Goal: Task Accomplishment & Management: Use online tool/utility

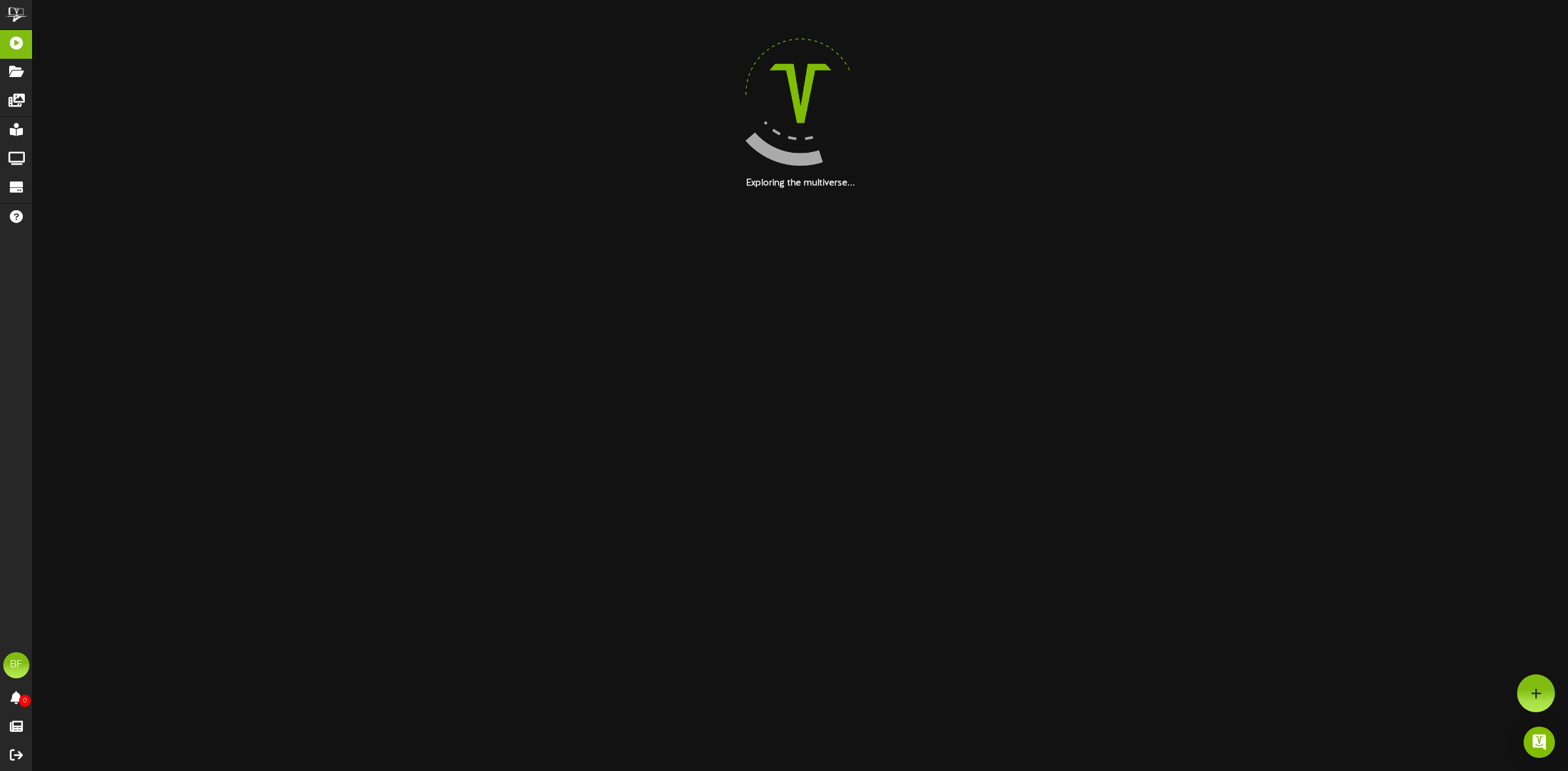
click at [620, 190] on html "ChannelValet Playlists Folders Messages My Library Groups Devices Help BF [PERS…" at bounding box center [784, 95] width 1568 height 190
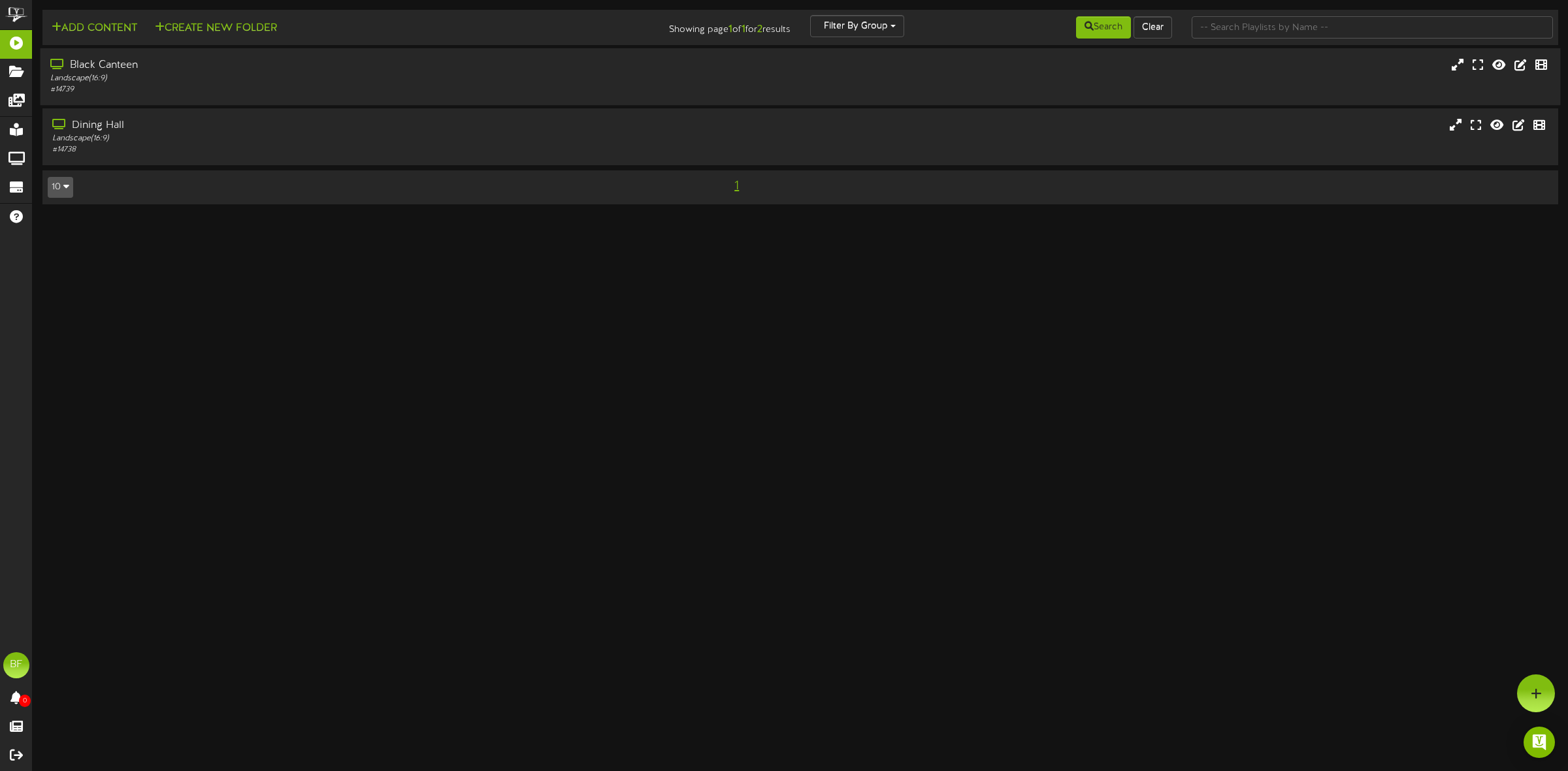
click at [114, 67] on div "Black Canteen" at bounding box center [357, 65] width 613 height 15
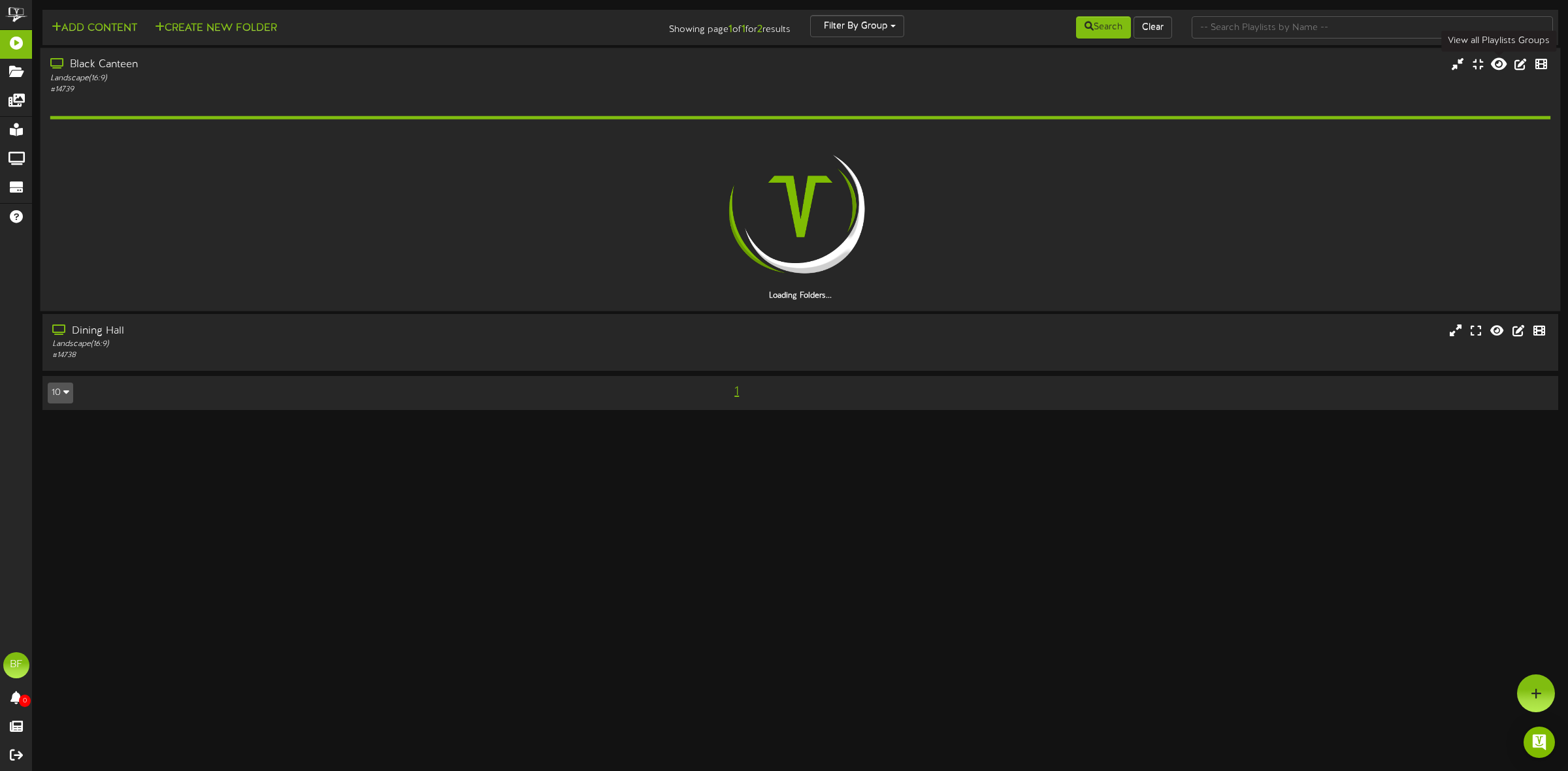
click at [1500, 69] on icon at bounding box center [1499, 64] width 15 height 14
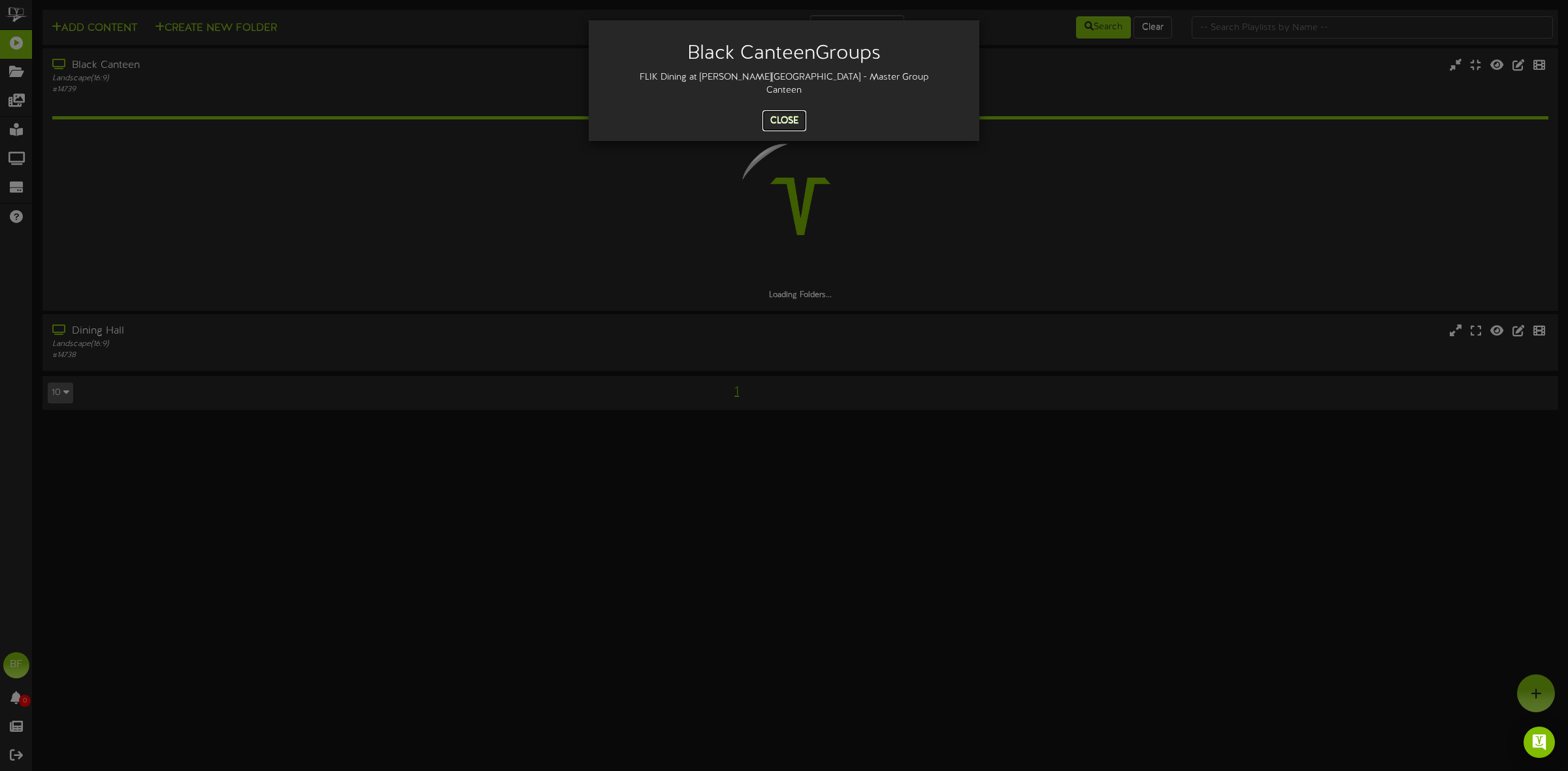
click at [781, 122] on button "Close" at bounding box center [784, 121] width 44 height 21
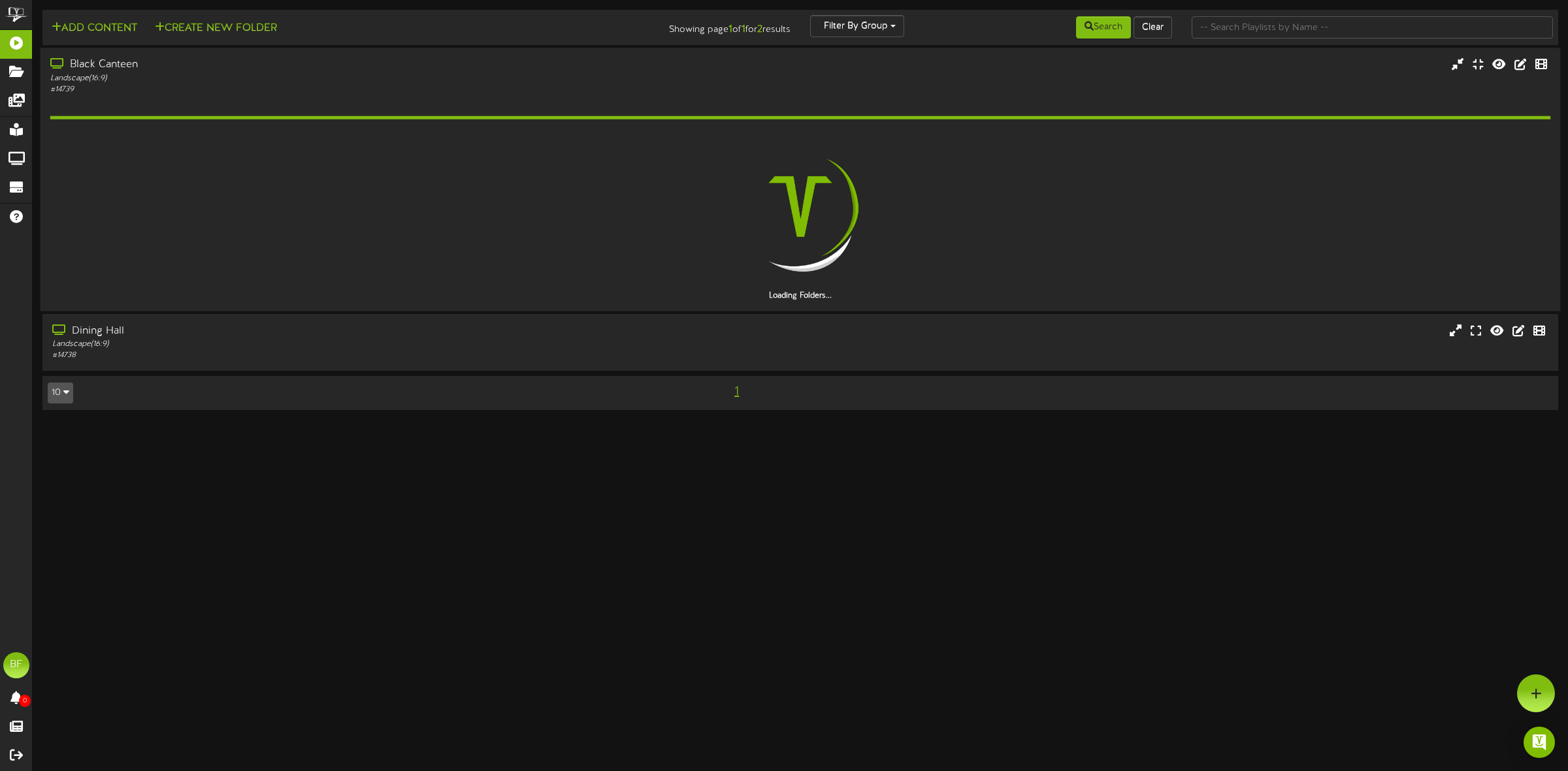
click at [99, 69] on div "Black Canteen" at bounding box center [357, 65] width 613 height 15
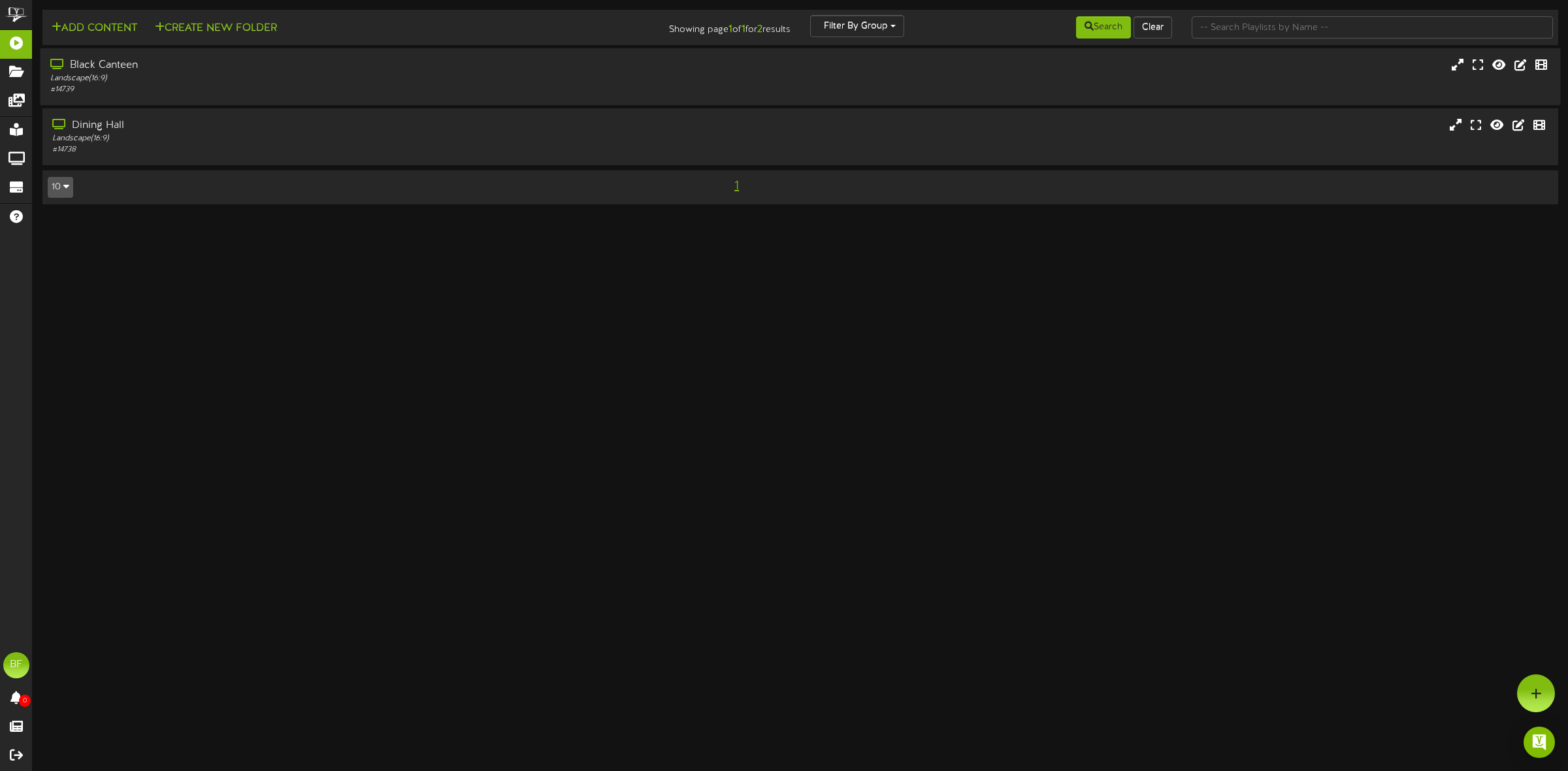
click at [95, 69] on div "Black Canteen" at bounding box center [357, 65] width 613 height 15
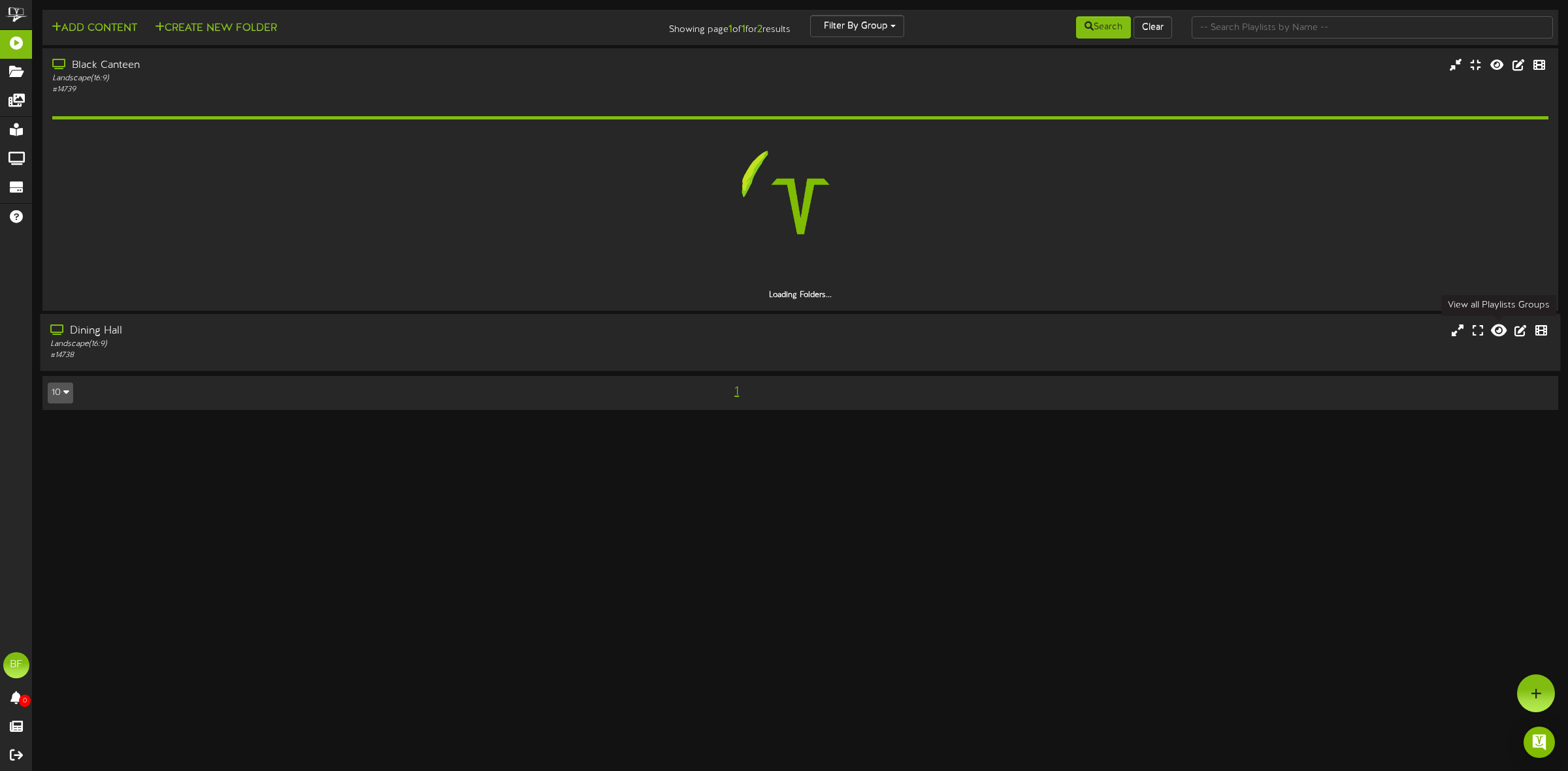
click at [1496, 330] on icon at bounding box center [1499, 330] width 15 height 14
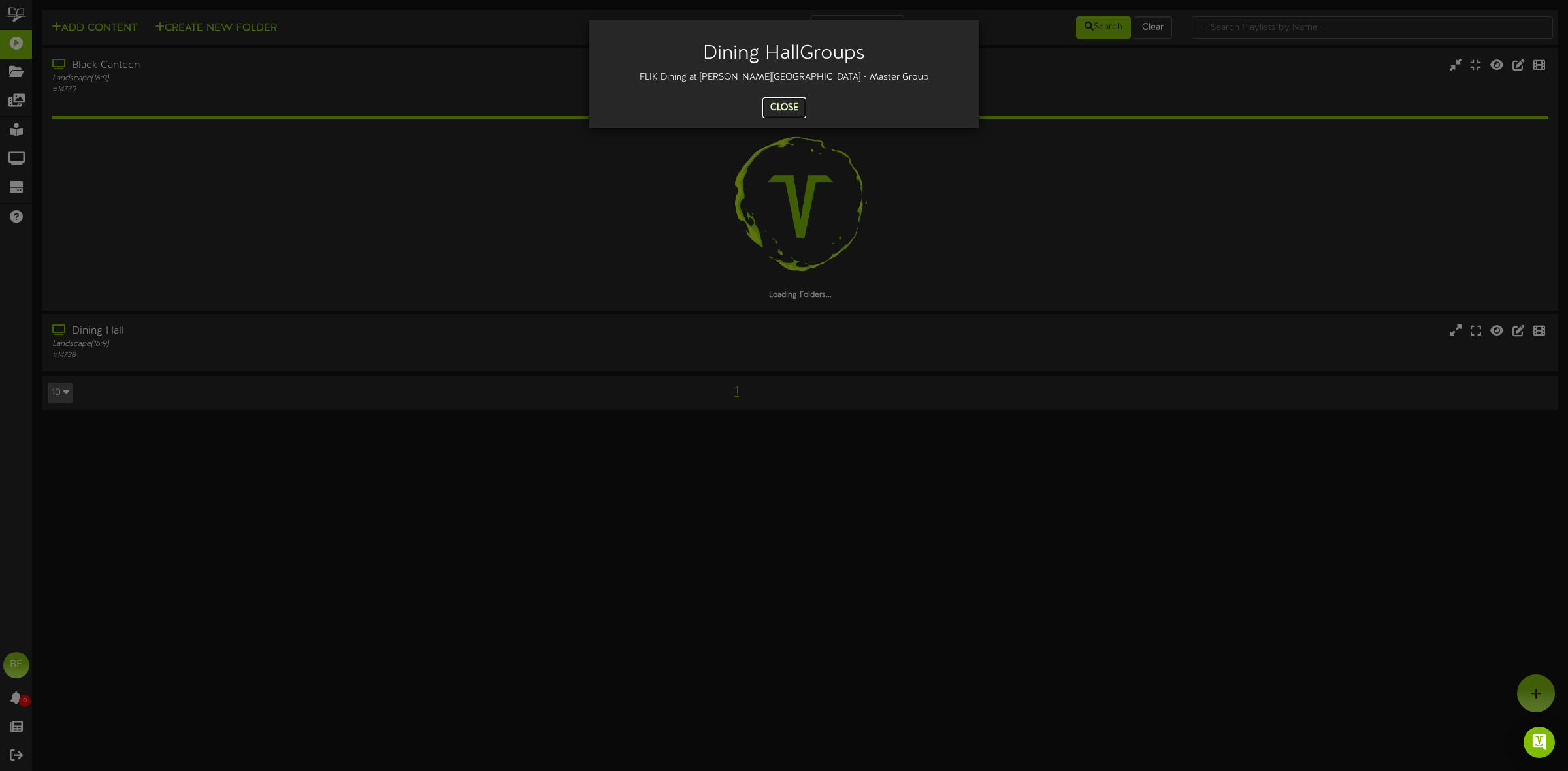
click at [780, 105] on button "Close" at bounding box center [784, 108] width 44 height 21
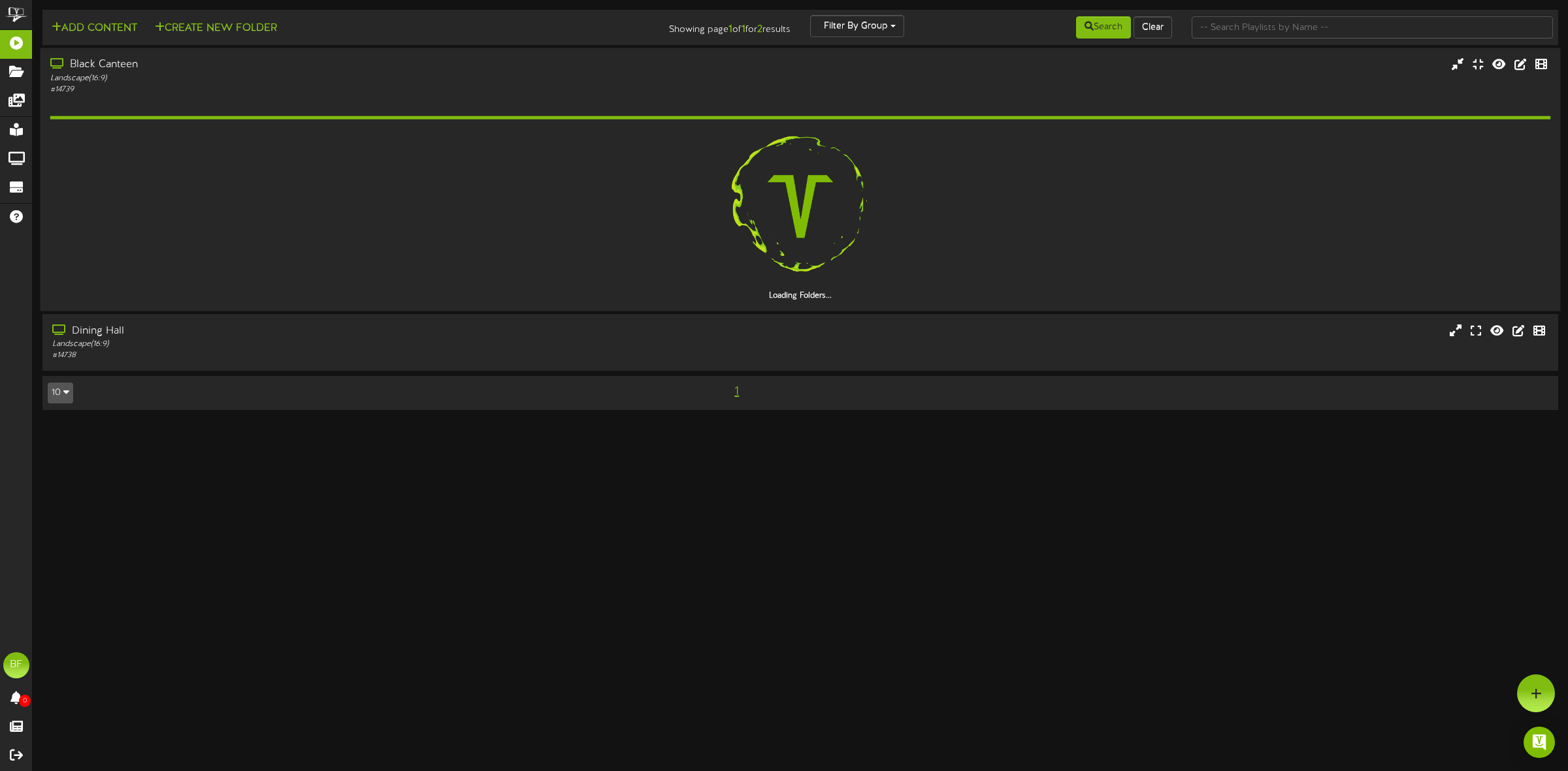
click at [274, 73] on div "Landscape ( 16:9 )" at bounding box center [357, 78] width 613 height 11
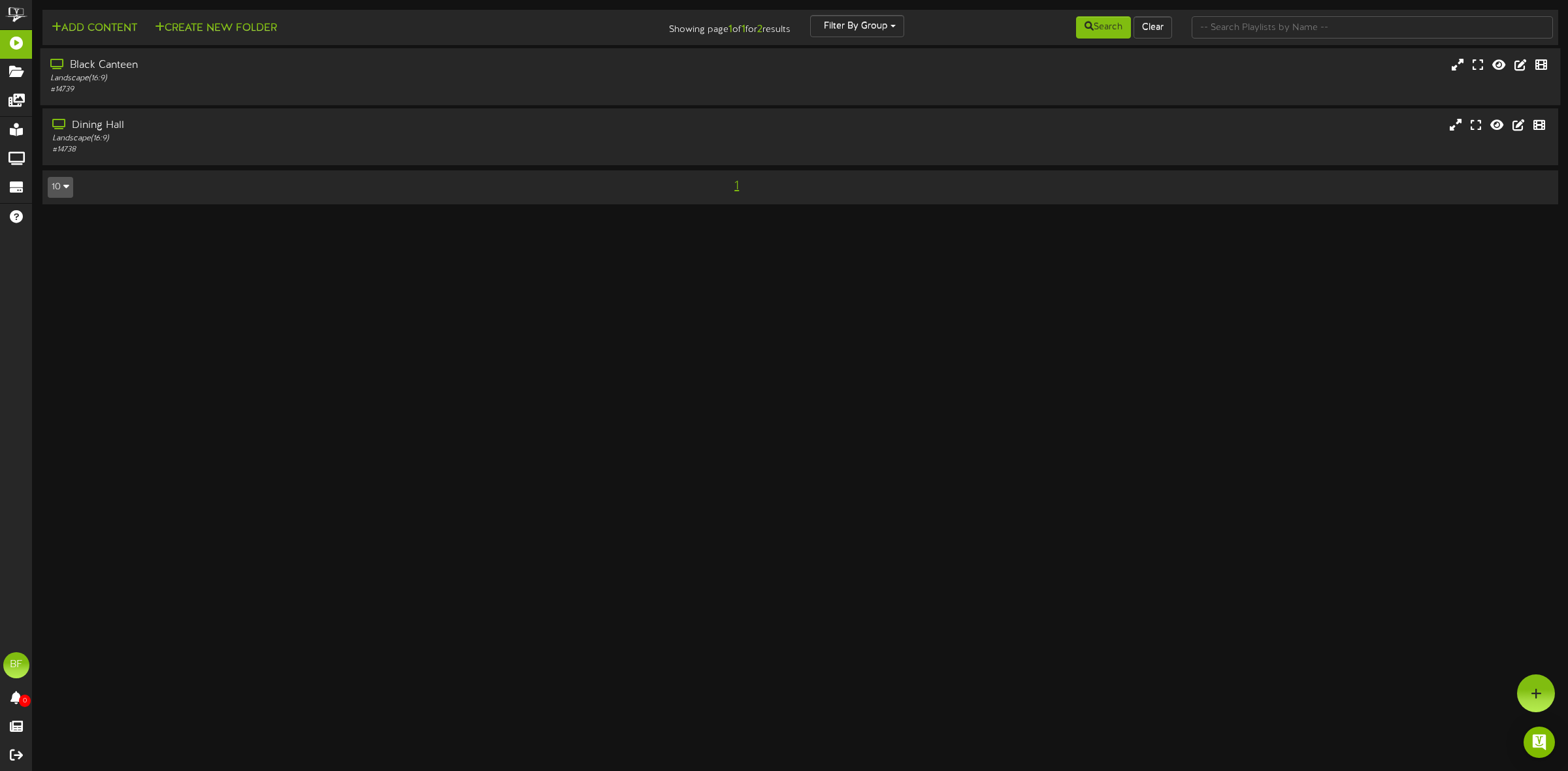
click at [85, 71] on div "Black Canteen" at bounding box center [357, 65] width 613 height 15
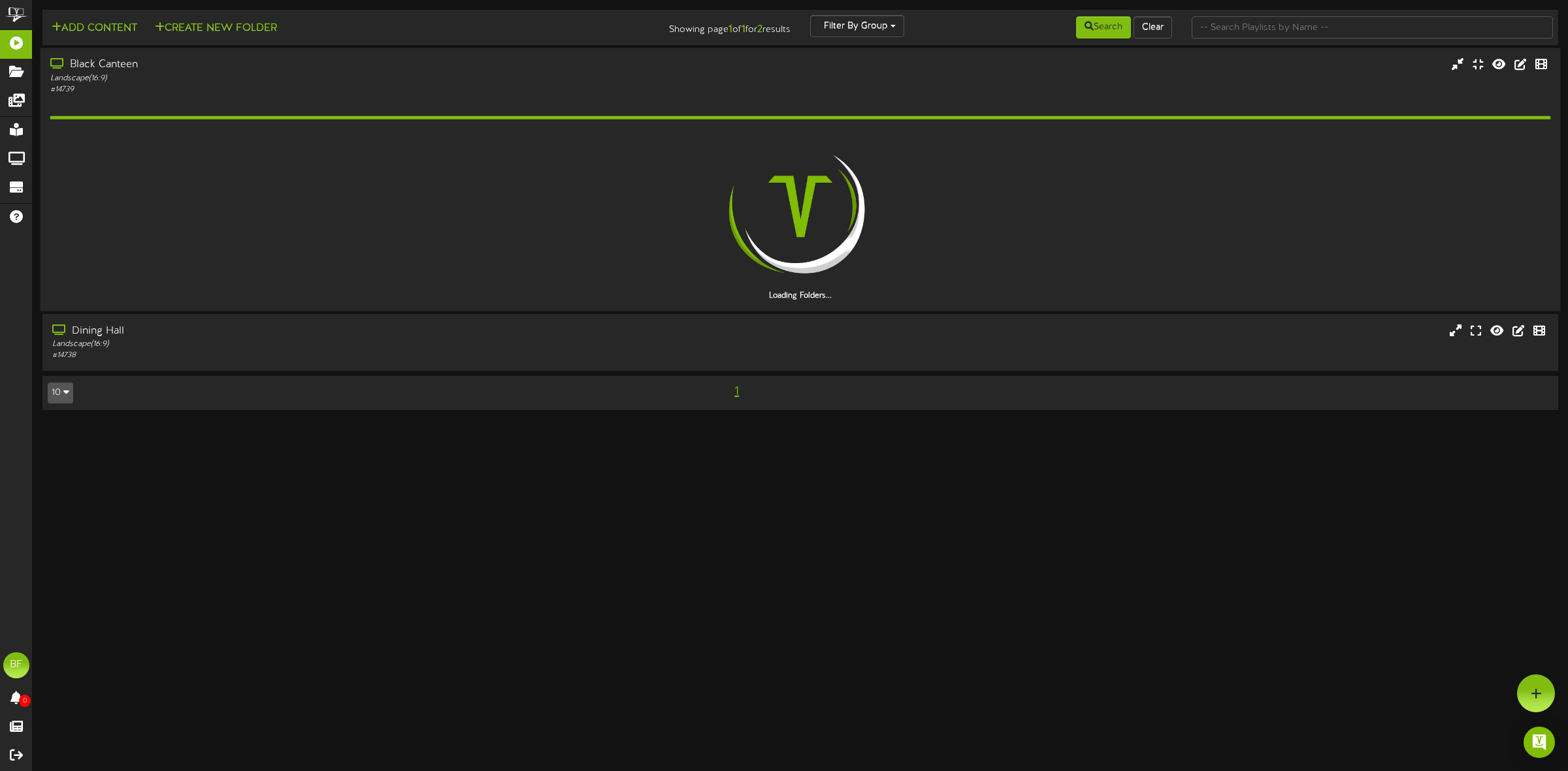
click at [84, 71] on div "Black Canteen" at bounding box center [357, 65] width 613 height 15
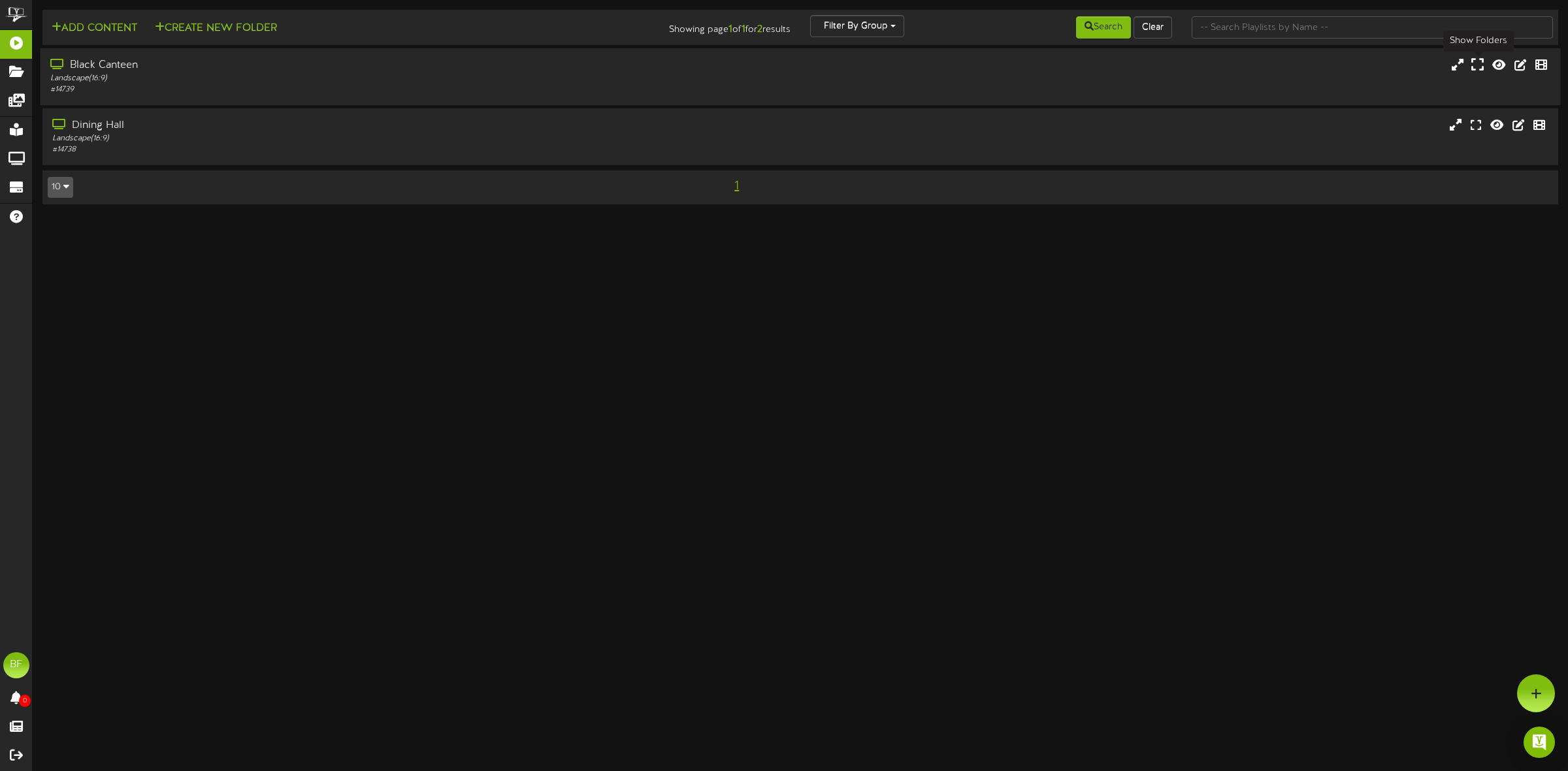
click at [1480, 67] on icon at bounding box center [1477, 65] width 13 height 14
click at [111, 72] on div "Black Canteen" at bounding box center [357, 65] width 613 height 15
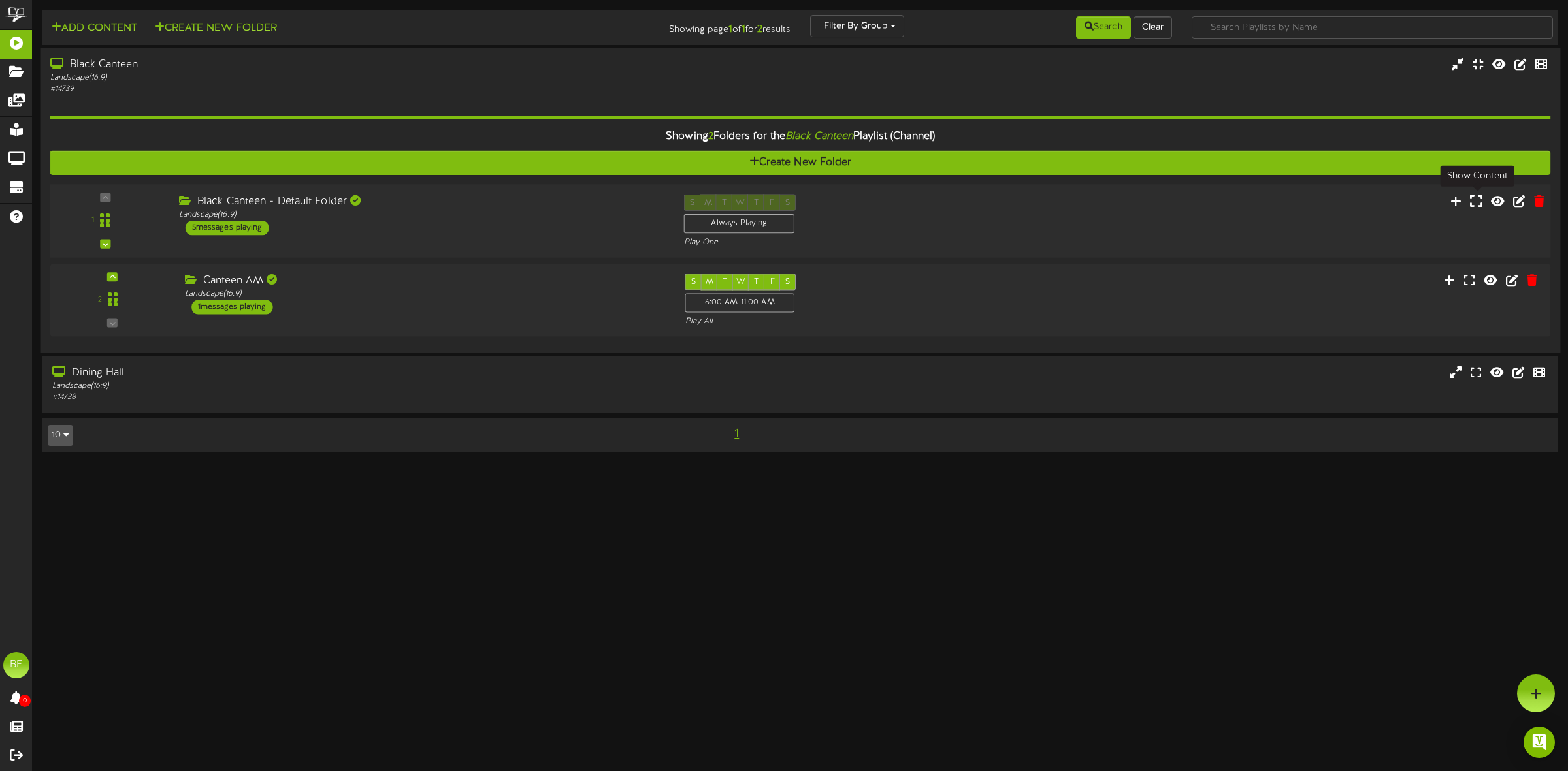
click at [1477, 206] on icon at bounding box center [1476, 201] width 13 height 14
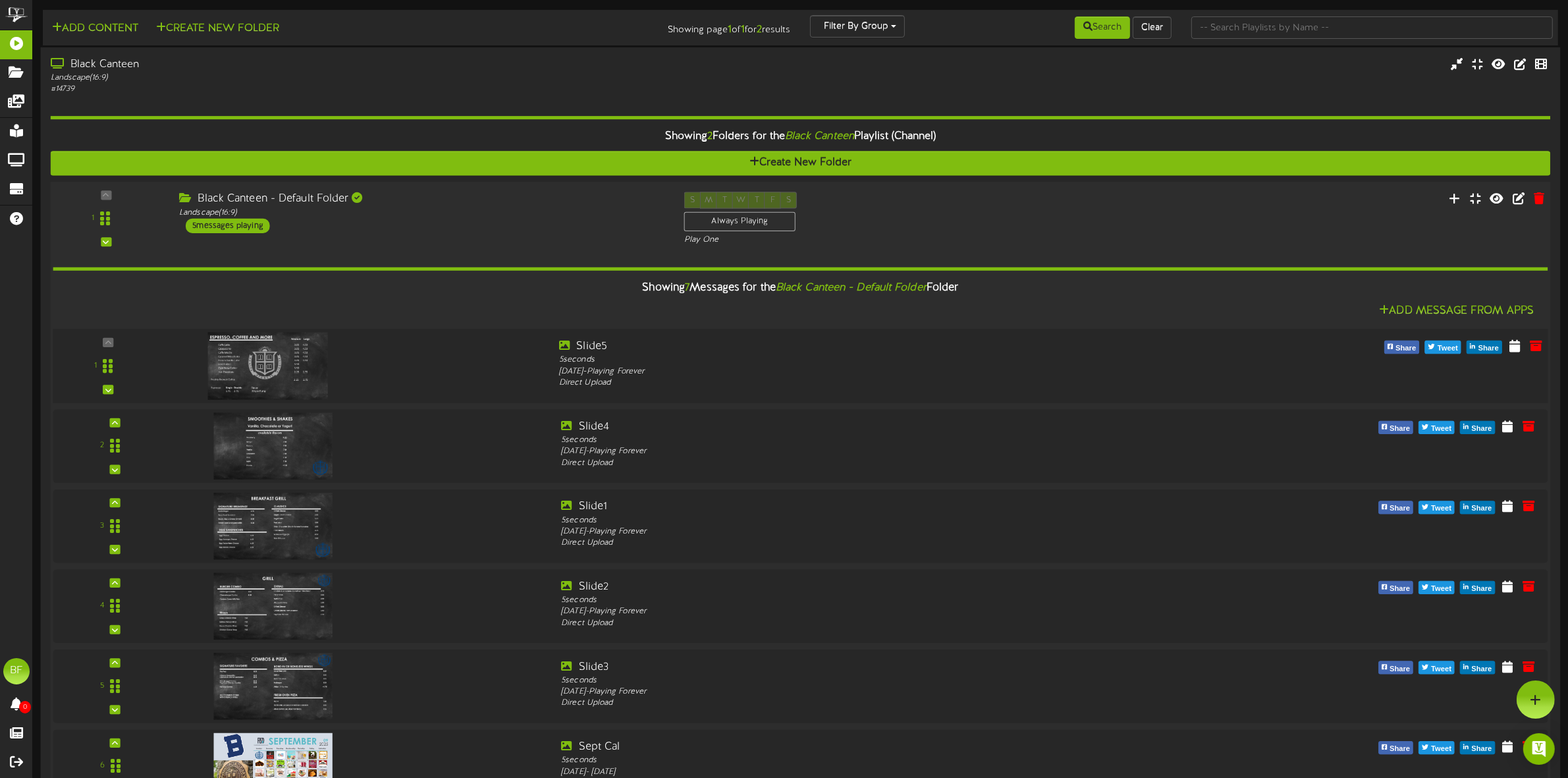
click at [291, 367] on img at bounding box center [267, 365] width 120 height 67
click at [289, 443] on img at bounding box center [267, 446] width 120 height 67
click at [280, 522] on img at bounding box center [267, 525] width 120 height 67
click at [271, 587] on img at bounding box center [267, 606] width 120 height 67
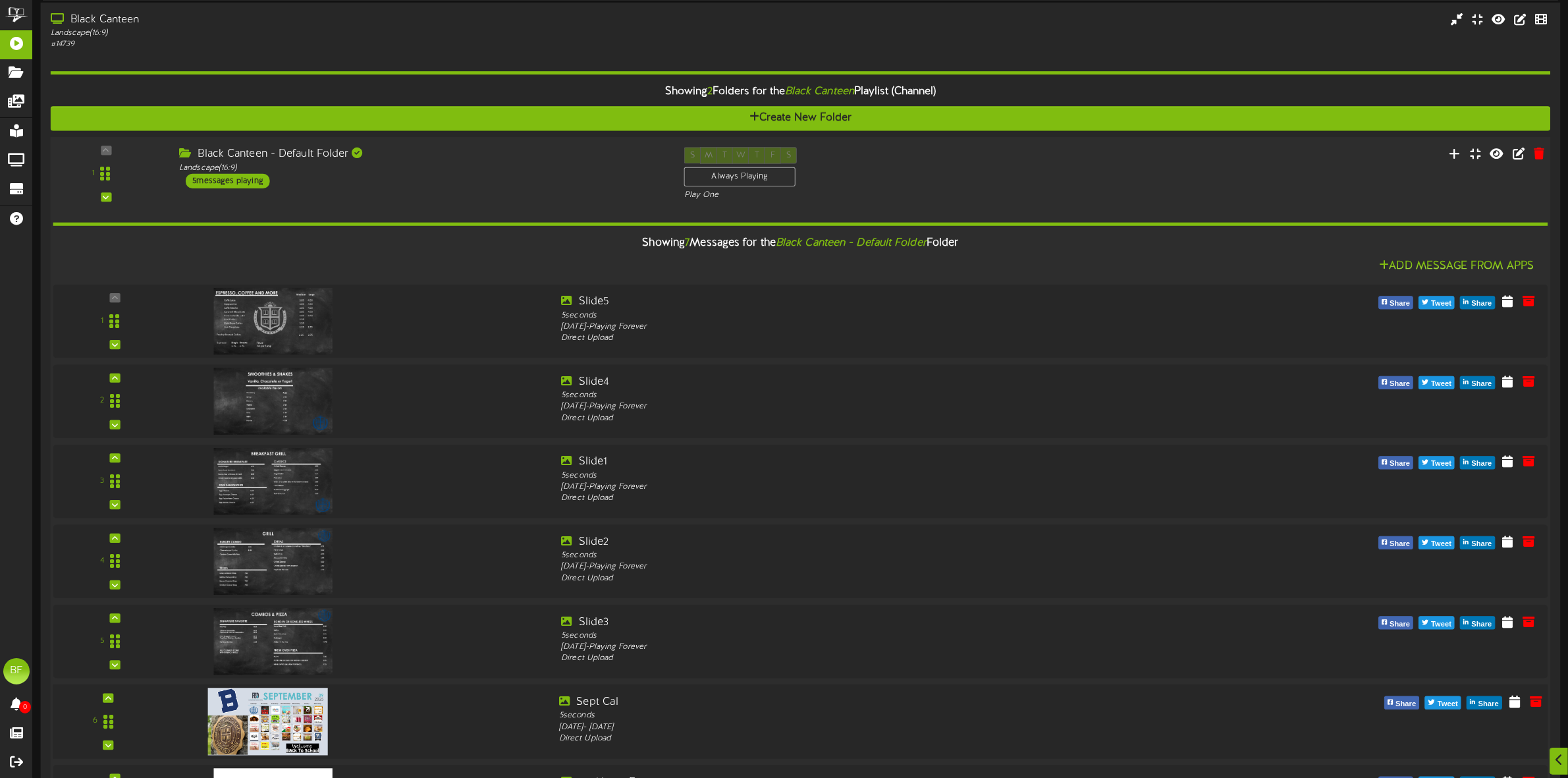
scroll to position [82, 0]
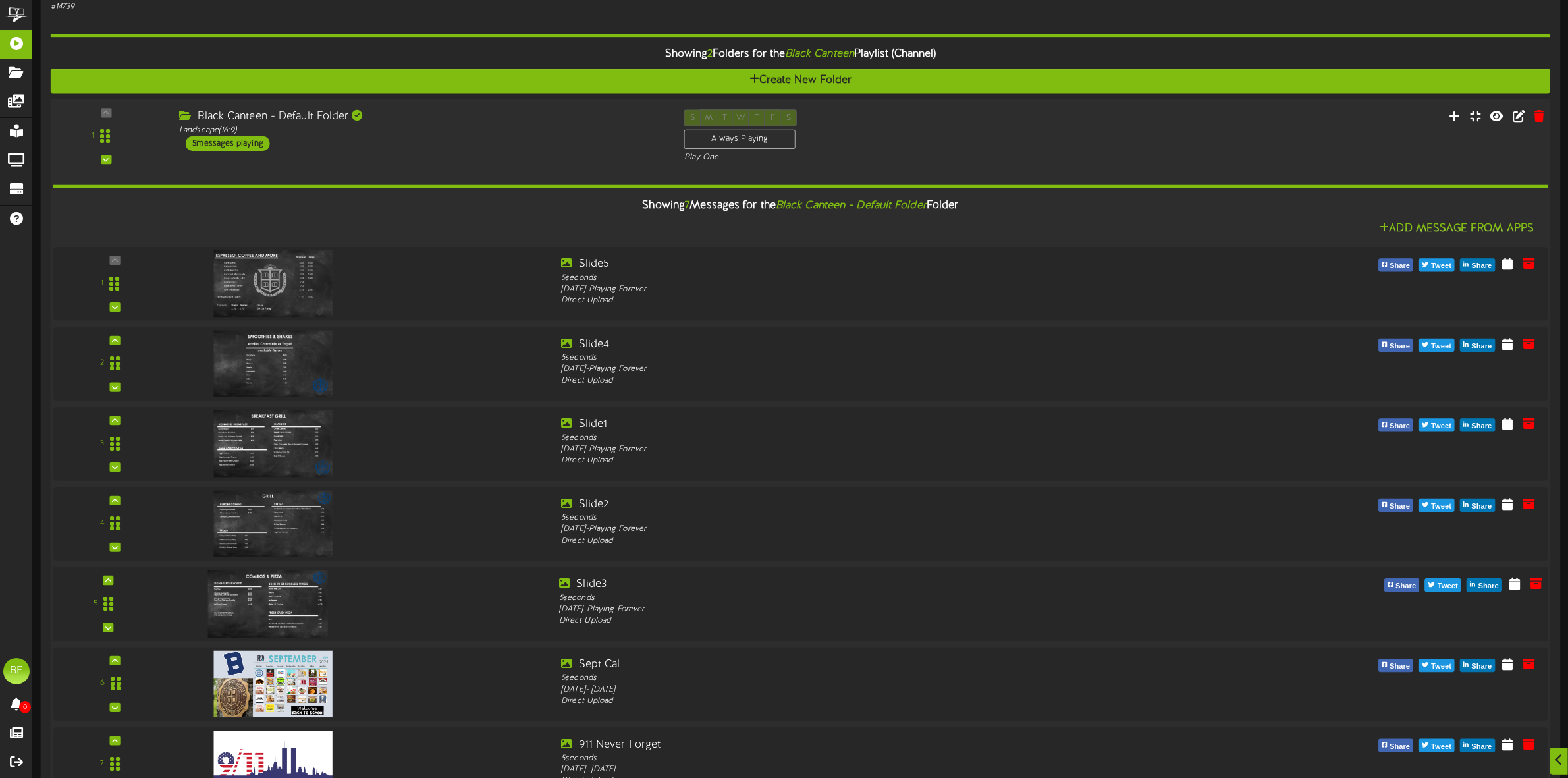
click at [284, 604] on img at bounding box center [267, 604] width 120 height 67
